Goal: Transaction & Acquisition: Purchase product/service

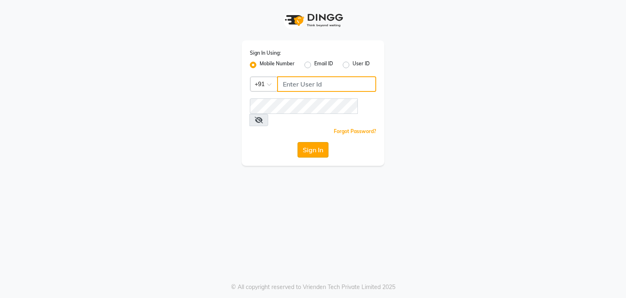
type input "9372233042"
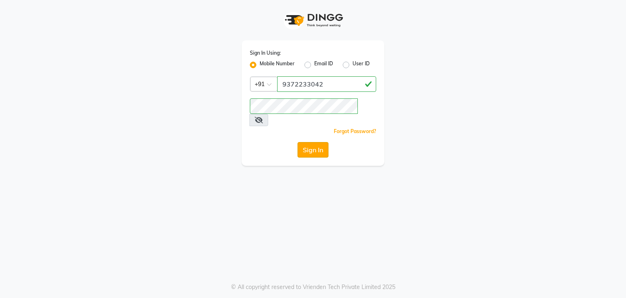
click at [322, 142] on button "Sign In" at bounding box center [313, 149] width 31 height 15
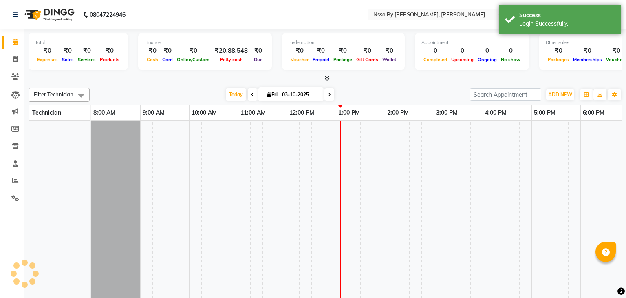
select select "en"
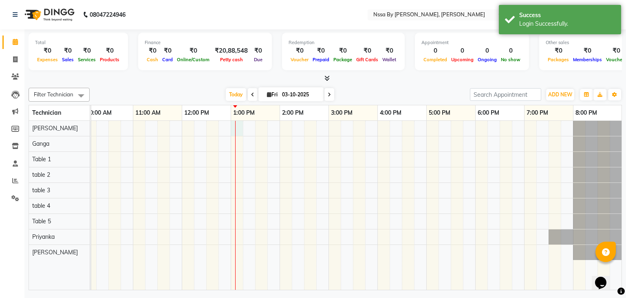
click at [236, 128] on div at bounding box center [304, 205] width 636 height 169
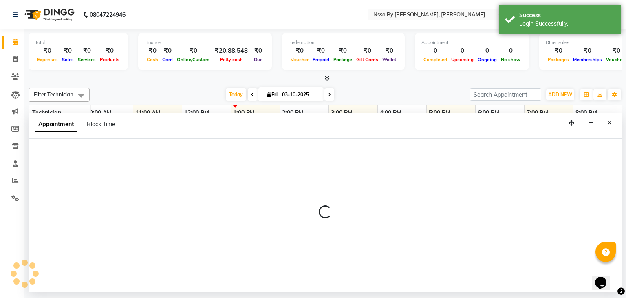
select select "12664"
select select "tentative"
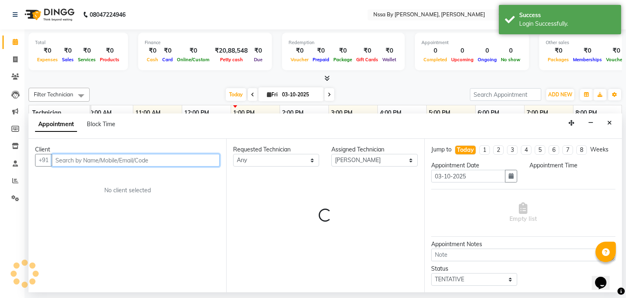
select select "780"
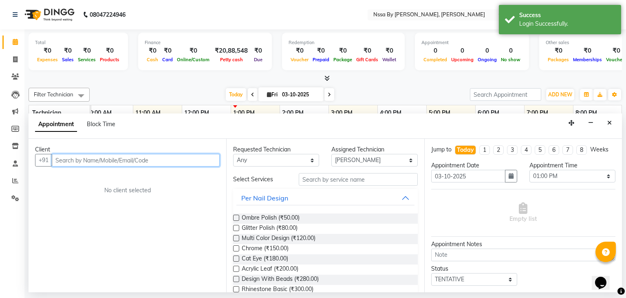
click at [159, 160] on input "text" at bounding box center [136, 160] width 168 height 13
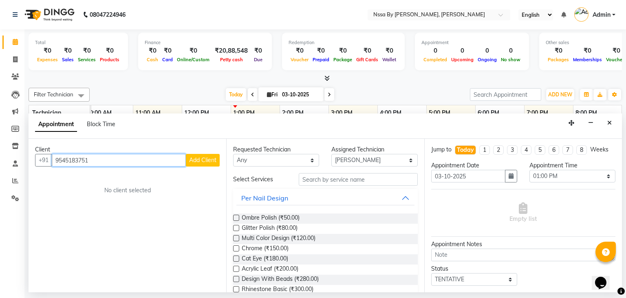
type input "9545183751"
click at [206, 159] on span "Add Client" at bounding box center [202, 159] width 27 height 7
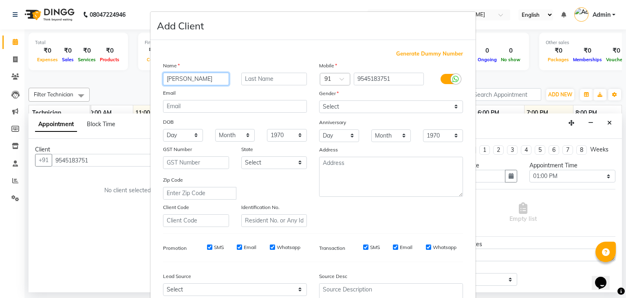
type input "[PERSON_NAME]"
click at [261, 79] on input "text" at bounding box center [274, 79] width 66 height 13
type input "Jaiswal"
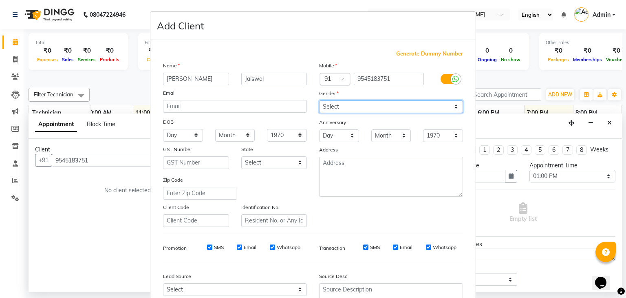
click at [374, 108] on select "Select [DEMOGRAPHIC_DATA] [DEMOGRAPHIC_DATA] Other Prefer Not To Say" at bounding box center [391, 106] width 144 height 13
select select "[DEMOGRAPHIC_DATA]"
click at [319, 101] on select "Select [DEMOGRAPHIC_DATA] [DEMOGRAPHIC_DATA] Other Prefer Not To Say" at bounding box center [391, 106] width 144 height 13
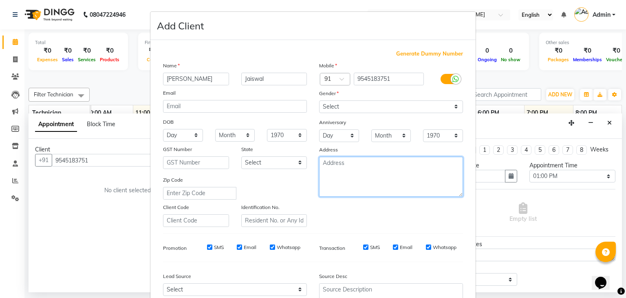
click at [353, 173] on textarea at bounding box center [391, 177] width 144 height 40
type textarea "Vasai"
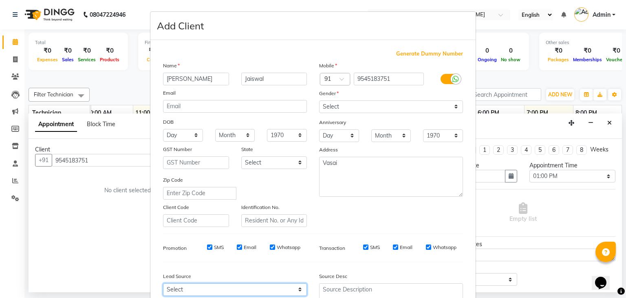
scroll to position [2, 0]
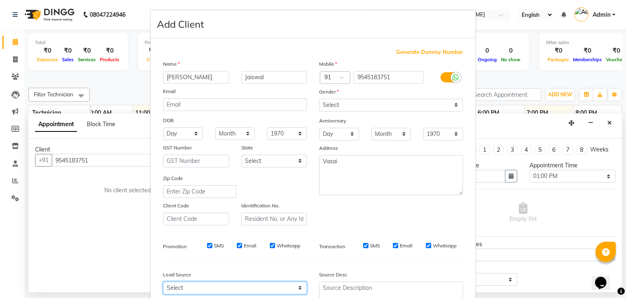
click at [242, 289] on select "Select Walk-in Referral Internet Friend Word of Mouth Advertisement Facebook Ju…" at bounding box center [235, 287] width 144 height 13
select select "40082"
click at [163, 285] on select "Select Walk-in Referral Internet Friend Word of Mouth Advertisement Facebook Ju…" at bounding box center [235, 287] width 144 height 13
click at [301, 259] on div "Generate Dummy Number Name [PERSON_NAME] Email DOB Day 01 02 03 04 05 06 07 08 …" at bounding box center [313, 186] width 312 height 276
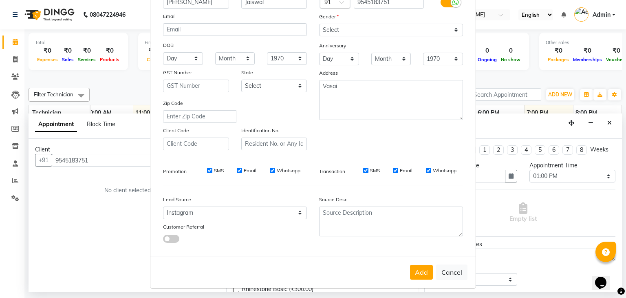
scroll to position [83, 0]
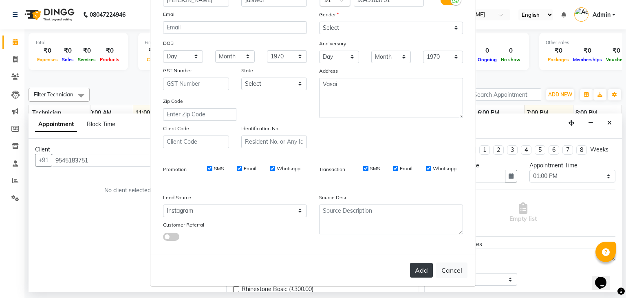
click at [410, 271] on button "Add" at bounding box center [421, 270] width 23 height 15
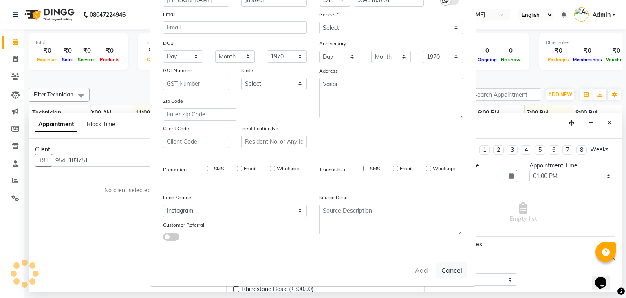
select select
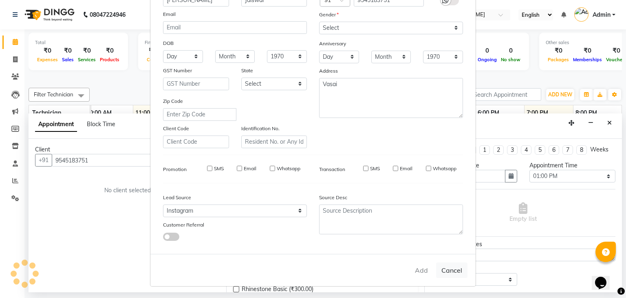
select select
checkbox input "false"
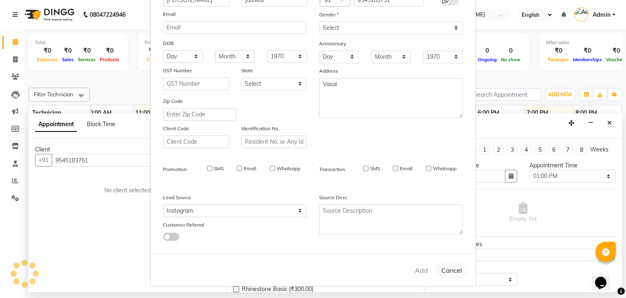
checkbox input "false"
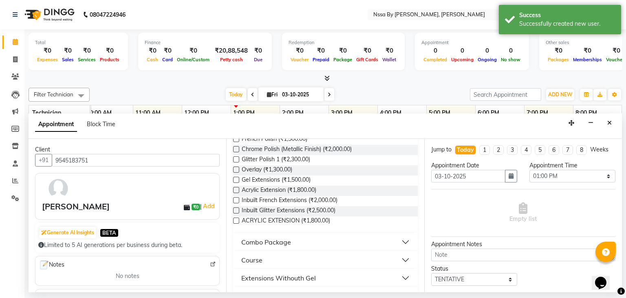
scroll to position [219, 0]
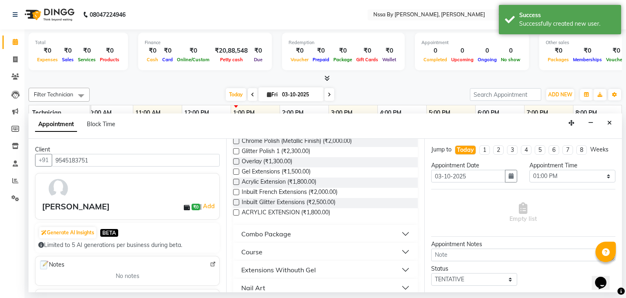
click at [385, 248] on button "Course" at bounding box center [326, 251] width 178 height 15
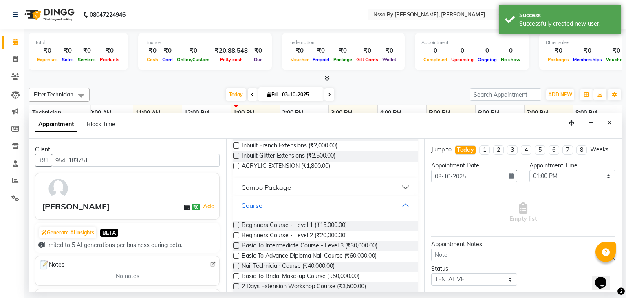
scroll to position [284, 0]
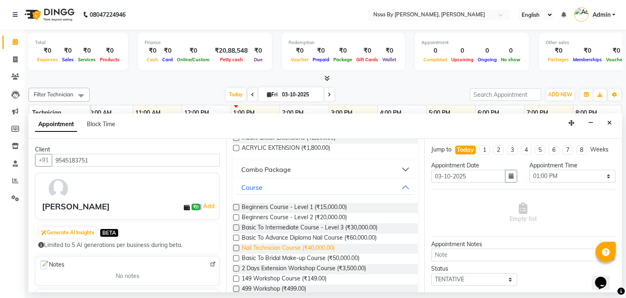
click at [304, 246] on span "Nail Technician Course (₹40,000.00)" at bounding box center [288, 249] width 93 height 10
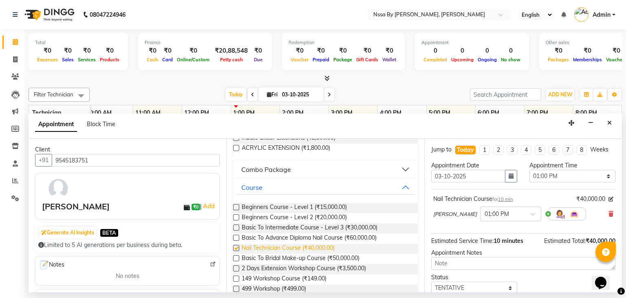
checkbox input "false"
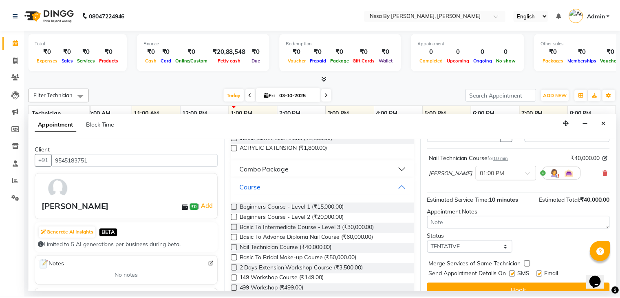
scroll to position [53, 0]
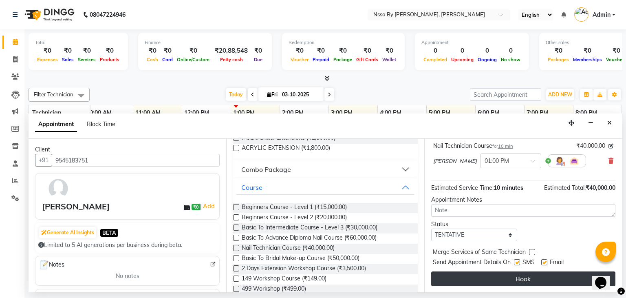
click at [511, 275] on button "Book" at bounding box center [524, 278] width 184 height 15
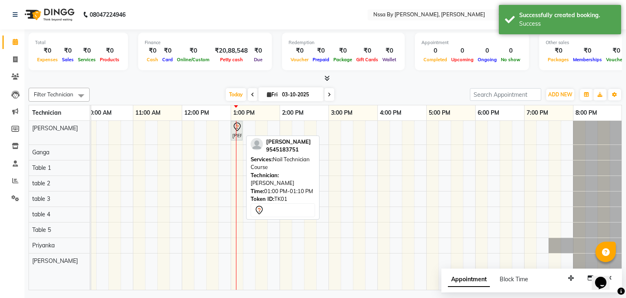
click at [236, 133] on div "[PERSON_NAME], TK01, 01:00 PM-01:10 PM, Nail Technician Course" at bounding box center [237, 130] width 10 height 17
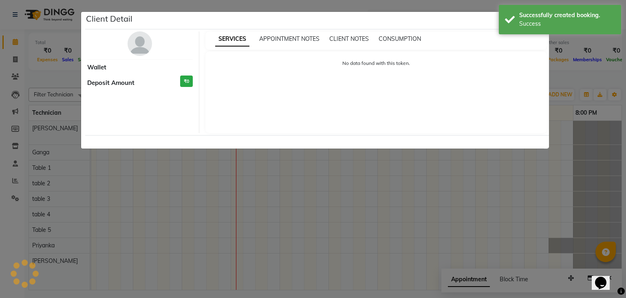
select select "7"
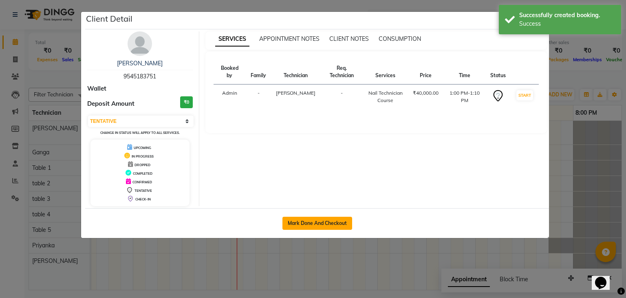
click at [304, 221] on button "Mark Done And Checkout" at bounding box center [318, 223] width 70 height 13
select select "775"
select select "service"
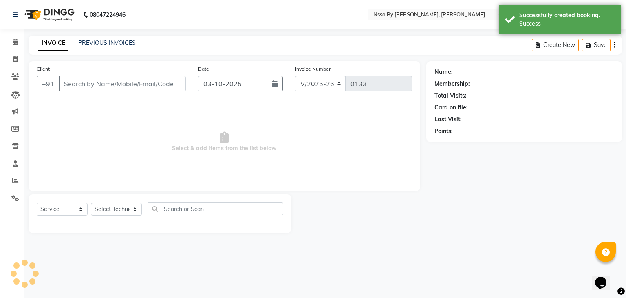
select select "3"
type input "9545183751"
select select "12664"
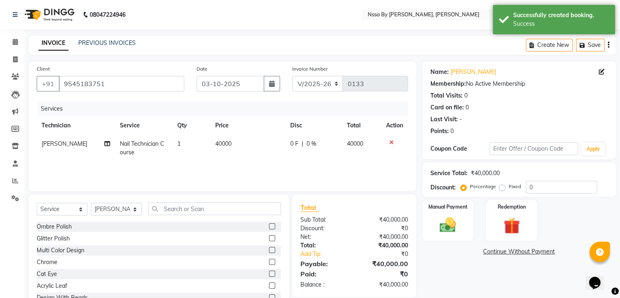
click at [244, 145] on td "40000" at bounding box center [247, 148] width 75 height 27
select select "12664"
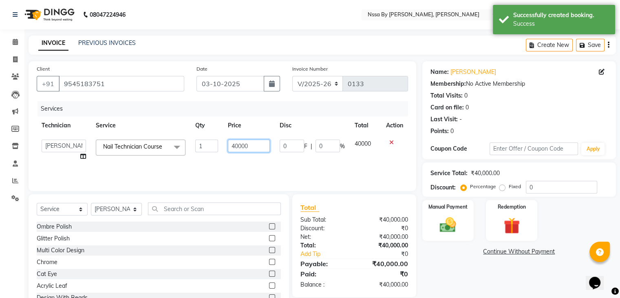
click at [255, 148] on input "40000" at bounding box center [249, 145] width 42 height 13
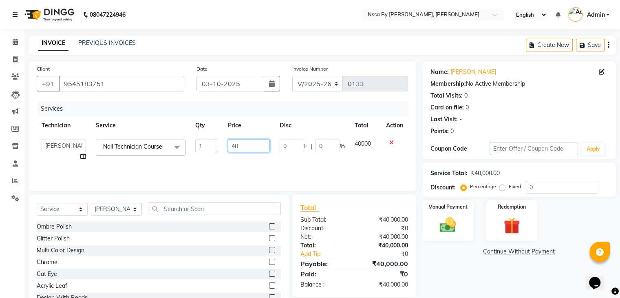
type input "4"
type input "30000"
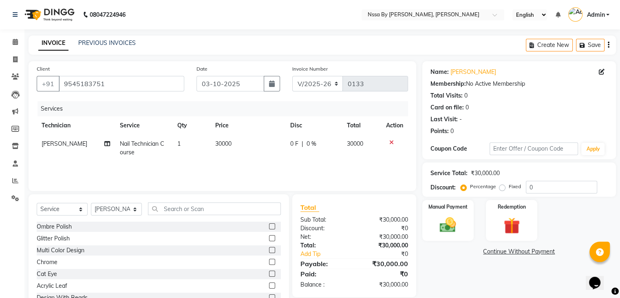
click at [289, 165] on div "Services Technician Service Qty Price Disc Total Action [PERSON_NAME] Nail Tech…" at bounding box center [223, 142] width 372 height 82
click at [290, 145] on span "0 F" at bounding box center [294, 143] width 8 height 9
select select "12664"
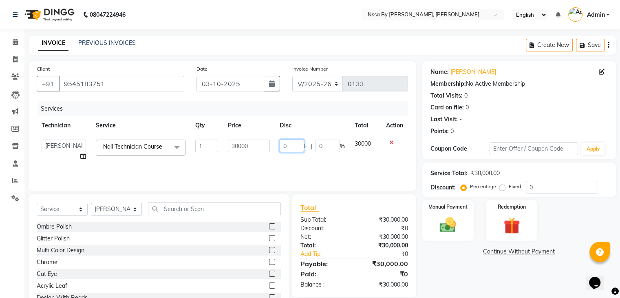
click at [289, 145] on input "0" at bounding box center [292, 145] width 24 height 13
type input "15000"
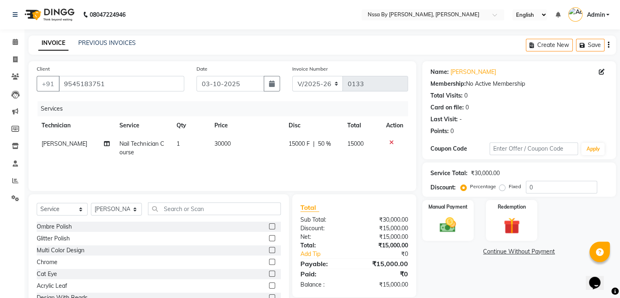
click at [314, 167] on div "Services Technician Service Qty Price Disc Total Action [PERSON_NAME] Nail Tech…" at bounding box center [223, 142] width 372 height 82
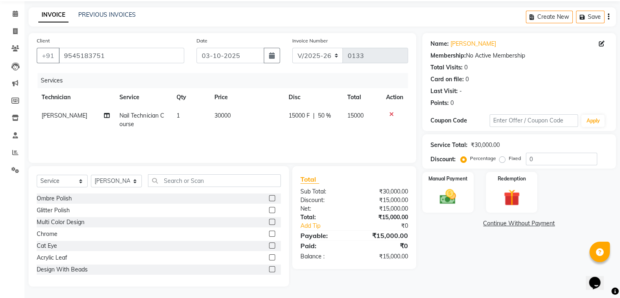
scroll to position [29, 0]
click at [450, 197] on img at bounding box center [447, 196] width 27 height 20
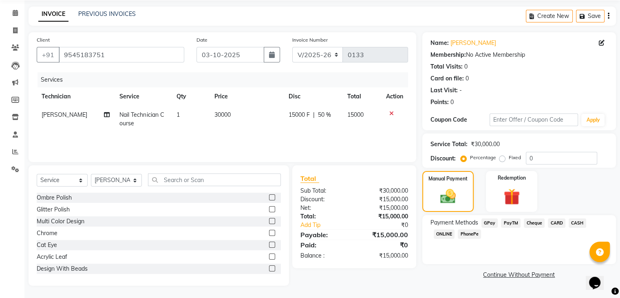
click at [487, 224] on span "GPay" at bounding box center [490, 222] width 17 height 9
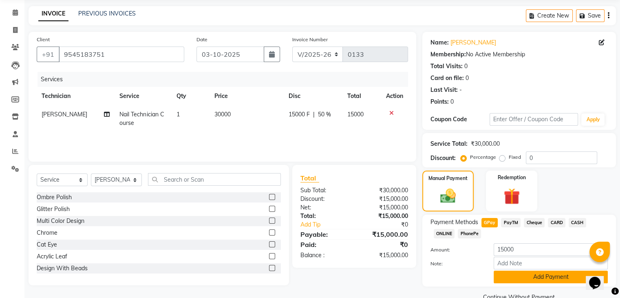
click at [547, 279] on button "Add Payment" at bounding box center [551, 276] width 114 height 13
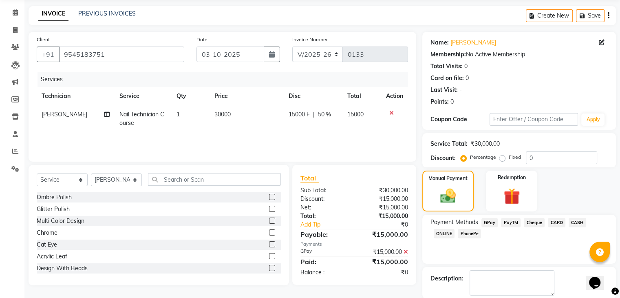
click at [506, 249] on div "Payment Methods GPay PayTM Cheque CARD CASH ONLINE PhonePe" at bounding box center [520, 239] width 194 height 49
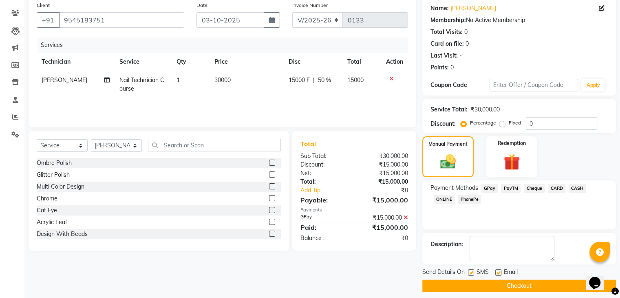
scroll to position [70, 0]
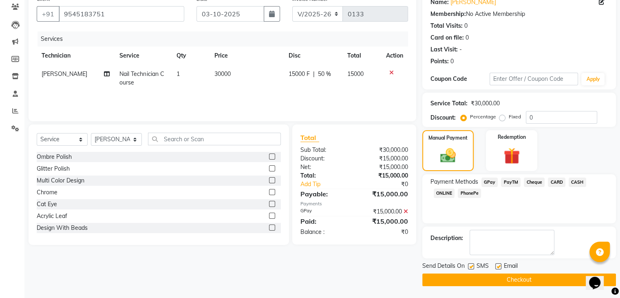
click at [519, 279] on button "Checkout" at bounding box center [520, 279] width 194 height 13
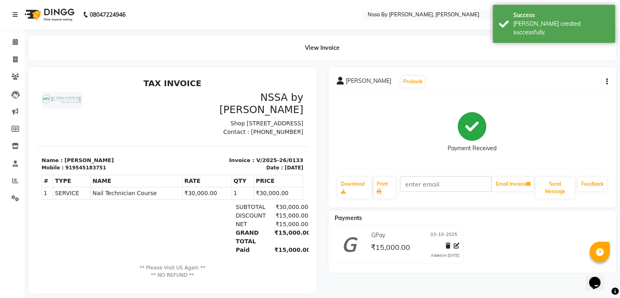
click at [186, 270] on p "** Please Visit US Again ** ** NO REFUND **" at bounding box center [173, 271] width 262 height 15
